Goal: Task Accomplishment & Management: Manage account settings

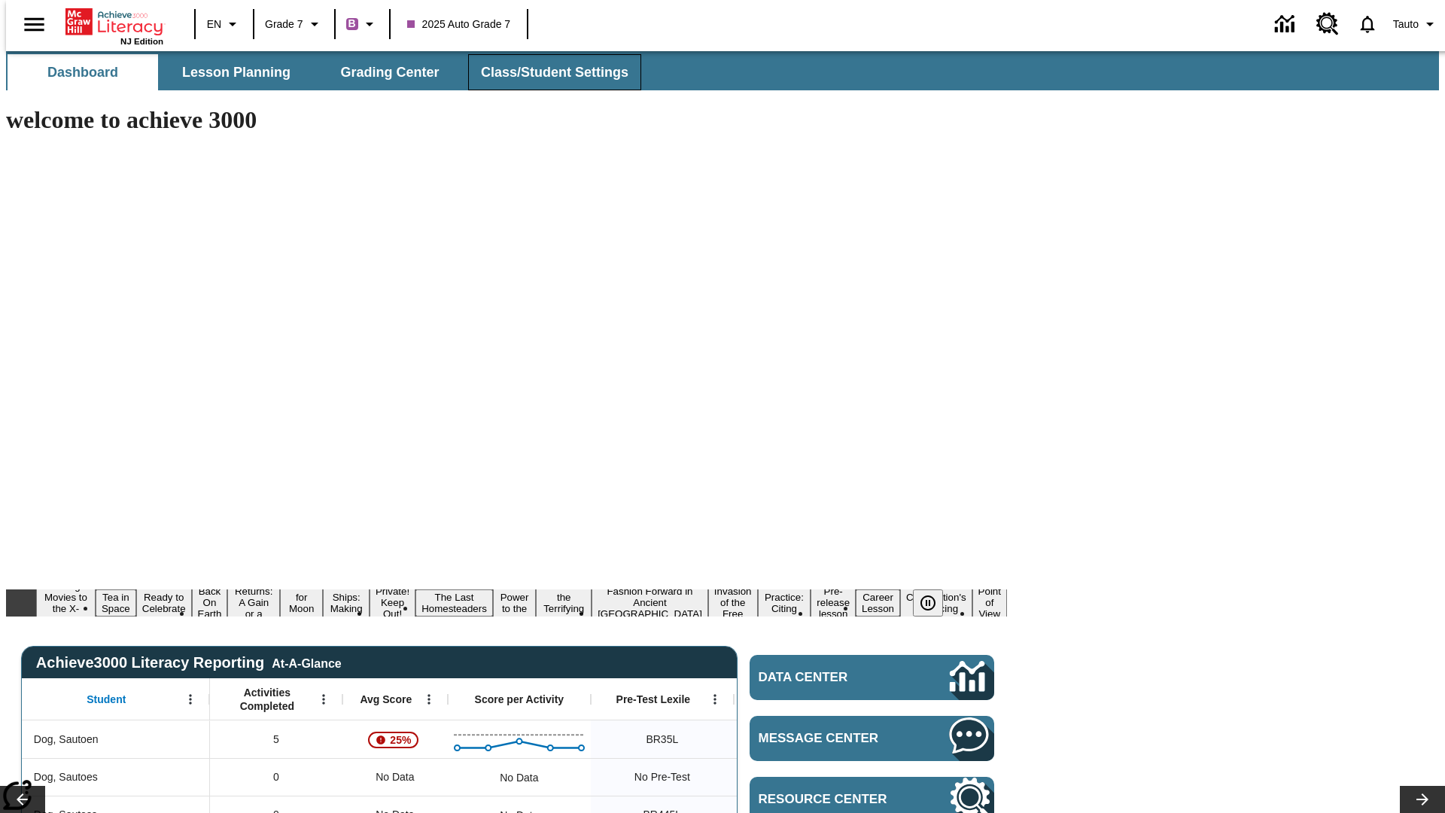
click at [546, 72] on span "Class/Student Settings" at bounding box center [554, 72] width 147 height 17
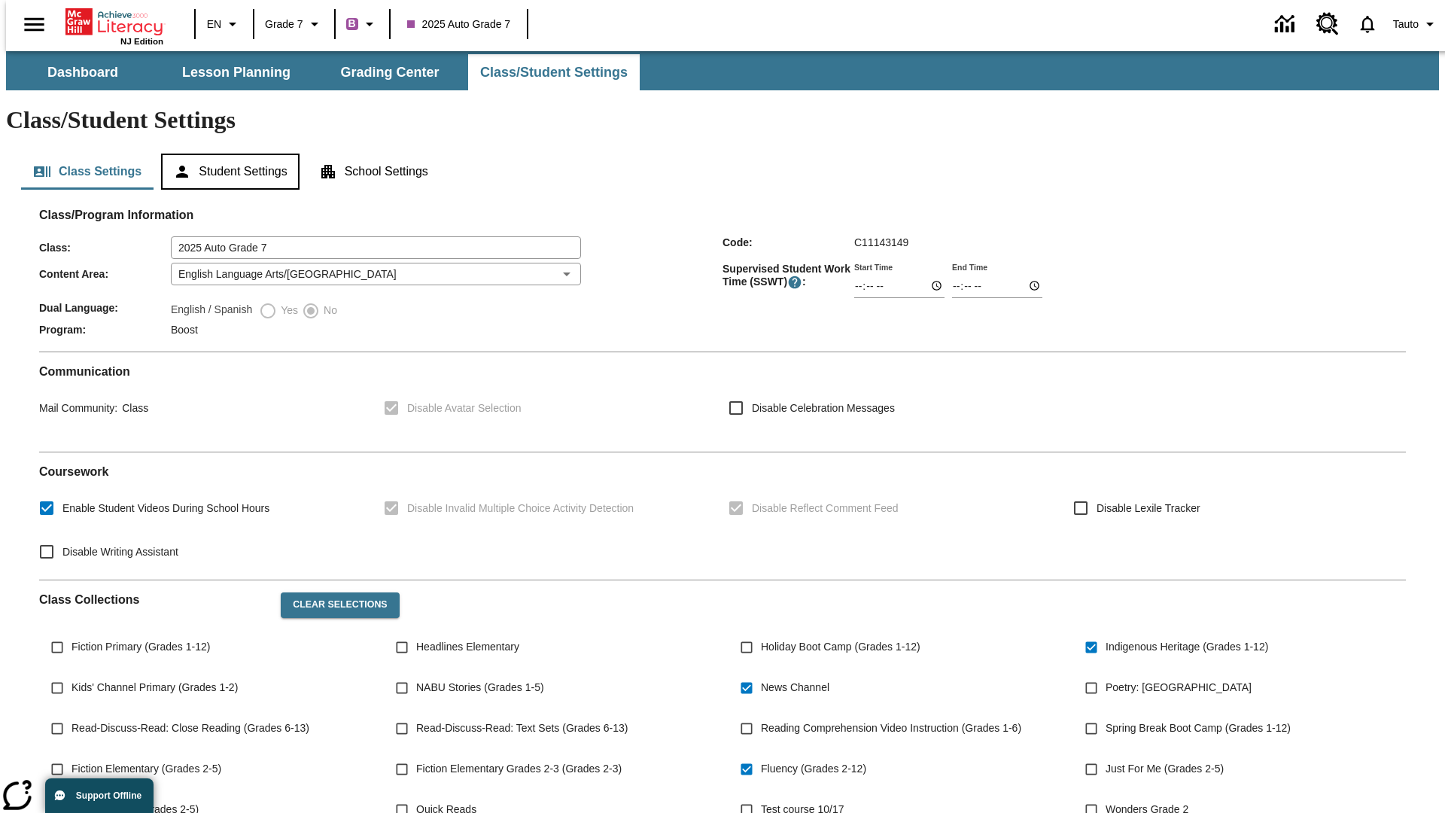
click at [226, 153] on button "Student Settings" at bounding box center [230, 171] width 138 height 36
